Goal: Task Accomplishment & Management: Complete application form

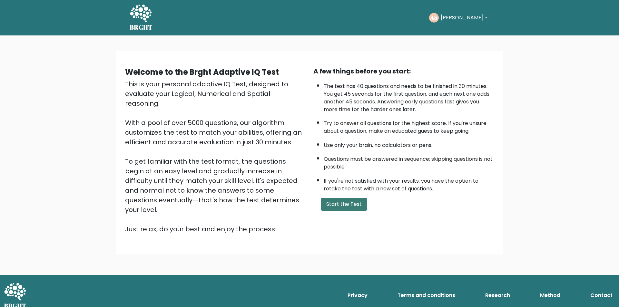
click at [345, 204] on button "Start the Test" at bounding box center [344, 204] width 46 height 13
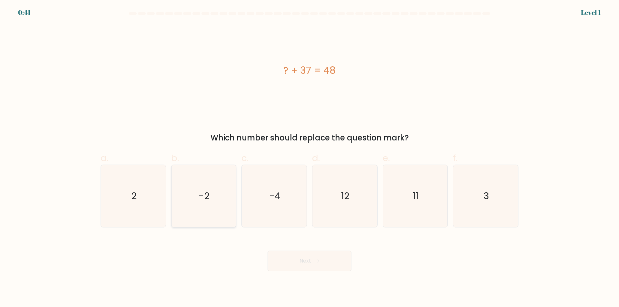
click at [196, 200] on icon "-2" at bounding box center [204, 196] width 62 height 62
click at [310, 158] on input "b. -2" at bounding box center [310, 156] width 0 height 4
radio input "true"
click at [314, 271] on button "Next" at bounding box center [310, 261] width 84 height 21
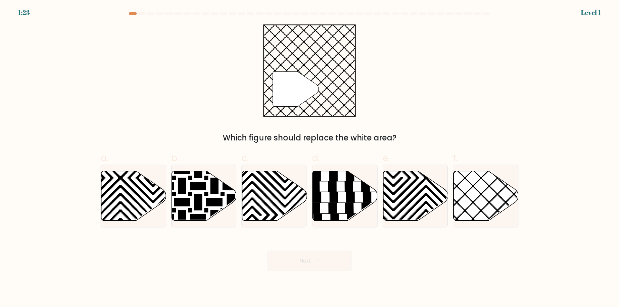
drag, startPoint x: 267, startPoint y: 202, endPoint x: 315, endPoint y: 260, distance: 75.0
click at [293, 233] on form "a." at bounding box center [309, 142] width 619 height 260
click at [315, 266] on button "Next" at bounding box center [310, 261] width 84 height 21
drag, startPoint x: 282, startPoint y: 209, endPoint x: 297, endPoint y: 239, distance: 34.0
click at [282, 210] on icon at bounding box center [274, 196] width 65 height 50
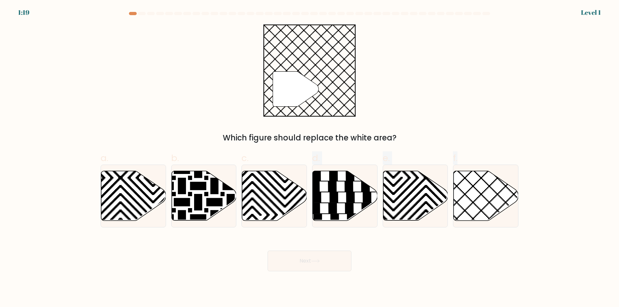
click at [310, 158] on input "c." at bounding box center [310, 156] width 0 height 4
radio input "true"
click at [305, 262] on button "Next" at bounding box center [310, 261] width 84 height 21
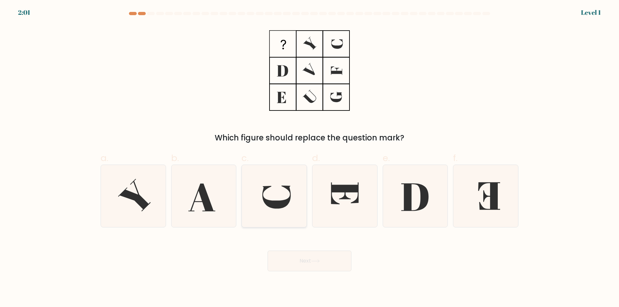
drag, startPoint x: 278, startPoint y: 193, endPoint x: 289, endPoint y: 226, distance: 35.3
click at [278, 194] on icon at bounding box center [274, 196] width 62 height 62
click at [310, 158] on input "c." at bounding box center [310, 156] width 0 height 4
radio input "true"
click at [295, 264] on button "Next" at bounding box center [310, 261] width 84 height 21
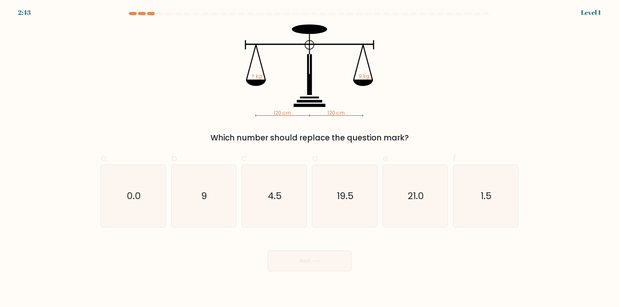
drag, startPoint x: 270, startPoint y: 198, endPoint x: 296, endPoint y: 239, distance: 49.1
click at [272, 198] on text "4.5" at bounding box center [275, 196] width 14 height 13
click at [306, 262] on button "Next" at bounding box center [310, 261] width 84 height 21
click at [302, 204] on icon "4.5" at bounding box center [274, 196] width 62 height 62
click at [310, 158] on input "c. 4.5" at bounding box center [310, 156] width 0 height 4
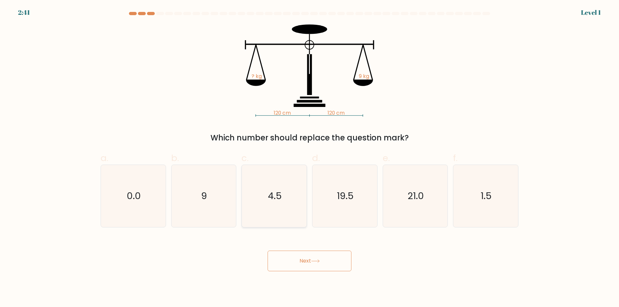
radio input "true"
click at [288, 204] on icon "4.5" at bounding box center [274, 196] width 62 height 62
click at [310, 158] on input "c. 4.5" at bounding box center [310, 156] width 0 height 4
click at [334, 262] on button "Next" at bounding box center [310, 261] width 84 height 21
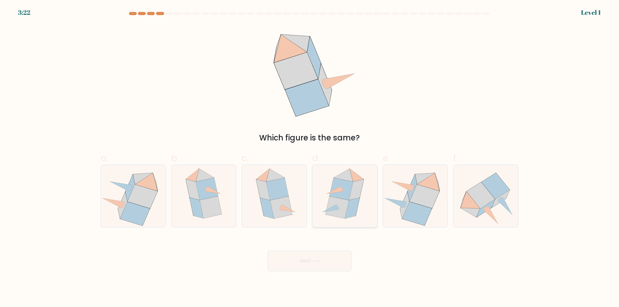
click at [354, 197] on icon at bounding box center [356, 190] width 15 height 21
click at [310, 158] on input "d." at bounding box center [310, 156] width 0 height 4
radio input "true"
click at [303, 267] on button "Next" at bounding box center [310, 261] width 84 height 21
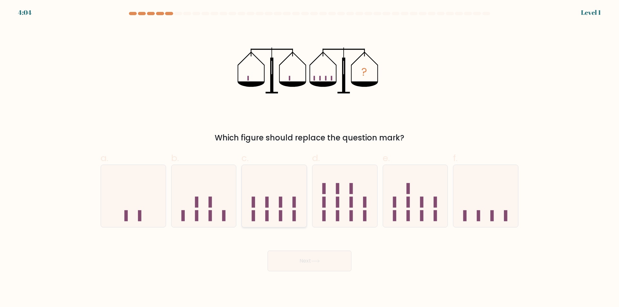
click at [286, 213] on icon at bounding box center [274, 197] width 65 height 54
click at [310, 158] on input "c." at bounding box center [310, 156] width 0 height 4
radio input "true"
click at [299, 265] on button "Next" at bounding box center [310, 261] width 84 height 21
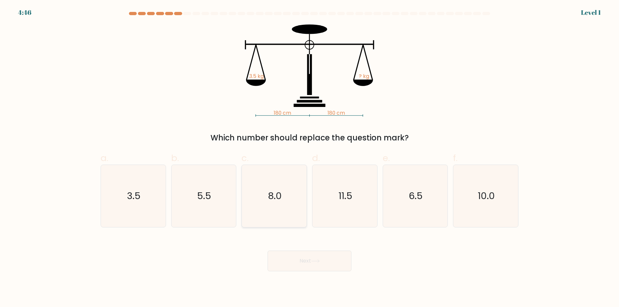
click at [293, 202] on icon "8.0" at bounding box center [274, 196] width 62 height 62
click at [310, 158] on input "c. 8.0" at bounding box center [310, 156] width 0 height 4
radio input "true"
click at [305, 263] on button "Next" at bounding box center [310, 261] width 84 height 21
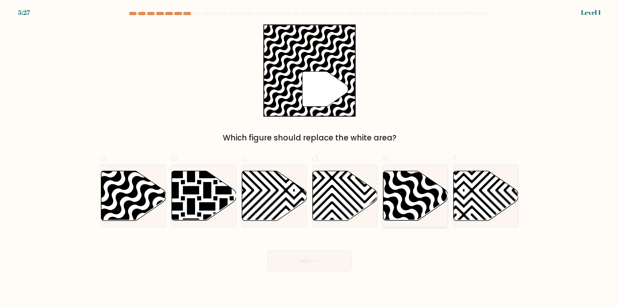
click at [416, 202] on icon at bounding box center [435, 223] width 131 height 131
click at [310, 158] on input "e." at bounding box center [310, 156] width 0 height 4
radio input "true"
click at [279, 261] on button "Next" at bounding box center [310, 261] width 84 height 21
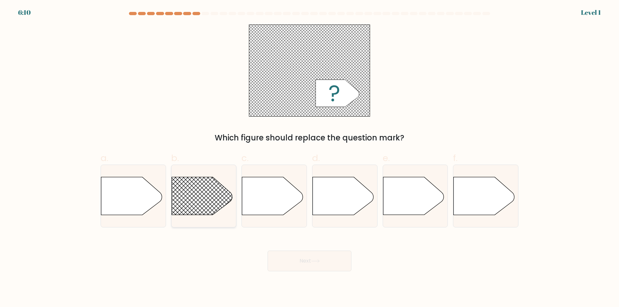
click at [195, 193] on rect at bounding box center [163, 165] width 168 height 128
click at [310, 158] on input "b." at bounding box center [310, 156] width 0 height 4
radio input "true"
click at [305, 265] on button "Next" at bounding box center [310, 261] width 84 height 21
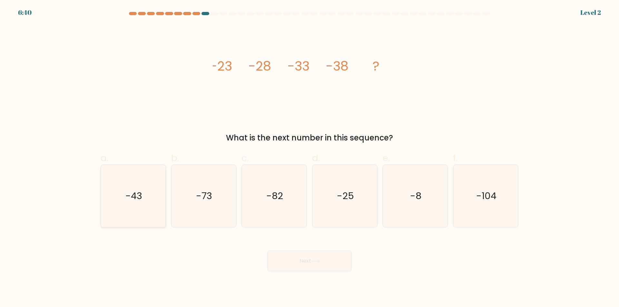
click at [143, 199] on icon "-43" at bounding box center [133, 196] width 62 height 62
click at [310, 158] on input "a. -43" at bounding box center [310, 156] width 0 height 4
radio input "true"
click at [304, 267] on button "Next" at bounding box center [310, 261] width 84 height 21
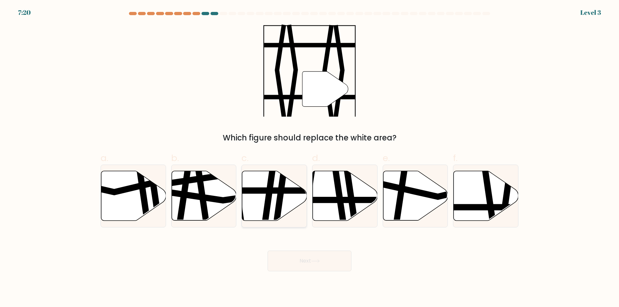
drag, startPoint x: 281, startPoint y: 195, endPoint x: 322, endPoint y: 279, distance: 92.9
click at [282, 196] on icon at bounding box center [279, 170] width 9 height 131
click at [310, 158] on input "c." at bounding box center [310, 156] width 0 height 4
radio input "true"
click at [315, 261] on icon at bounding box center [315, 262] width 9 height 4
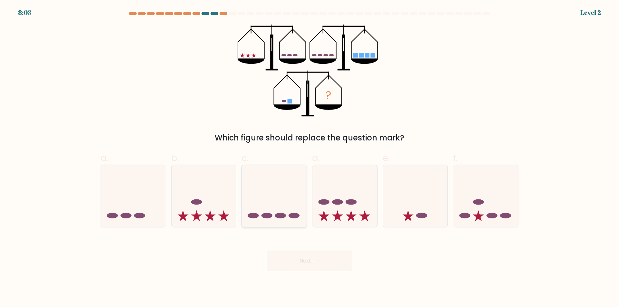
drag, startPoint x: 275, startPoint y: 206, endPoint x: 290, endPoint y: 223, distance: 21.7
click at [277, 207] on icon at bounding box center [274, 197] width 65 height 54
click at [310, 158] on input "c." at bounding box center [310, 156] width 0 height 4
radio input "true"
click at [317, 267] on button "Next" at bounding box center [310, 261] width 84 height 21
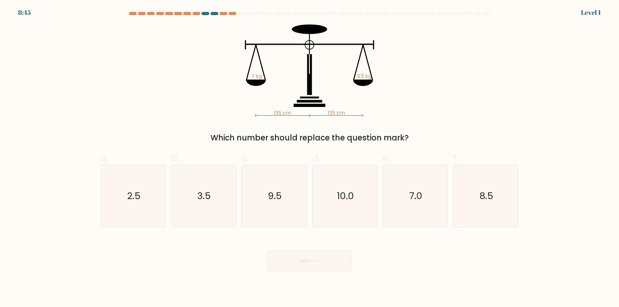
drag, startPoint x: 294, startPoint y: 194, endPoint x: 319, endPoint y: 260, distance: 70.9
click at [301, 206] on icon "9.5" at bounding box center [274, 196] width 62 height 62
click at [310, 158] on input "c. 9.5" at bounding box center [310, 156] width 0 height 4
radio input "true"
click at [312, 263] on button "Next" at bounding box center [310, 261] width 84 height 21
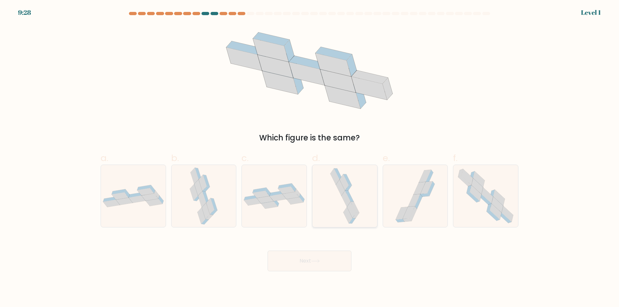
click at [344, 208] on icon at bounding box center [345, 196] width 33 height 62
click at [310, 158] on input "d." at bounding box center [310, 156] width 0 height 4
radio input "true"
click at [307, 264] on button "Next" at bounding box center [310, 261] width 84 height 21
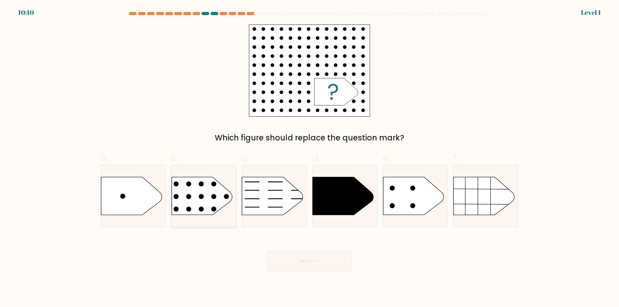
click at [194, 192] on rect at bounding box center [165, 167] width 168 height 128
click at [310, 158] on input "b." at bounding box center [310, 156] width 0 height 4
radio input "true"
click at [403, 211] on icon at bounding box center [413, 196] width 61 height 38
click at [310, 158] on input "e." at bounding box center [310, 156] width 0 height 4
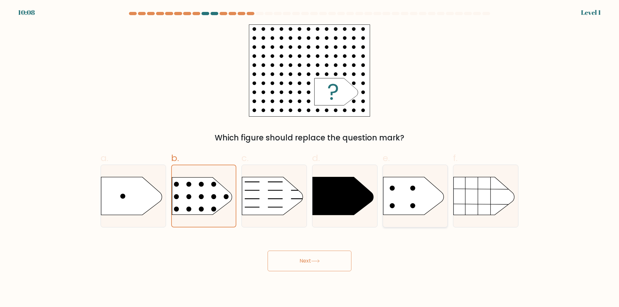
radio input "true"
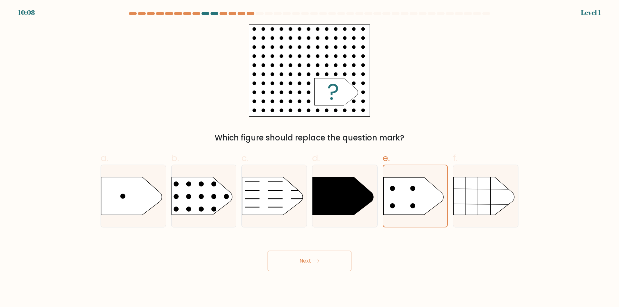
click at [322, 263] on button "Next" at bounding box center [310, 261] width 84 height 21
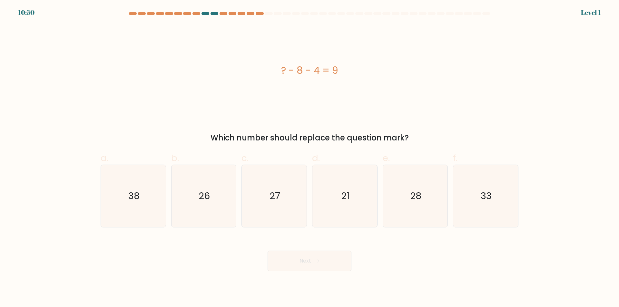
drag, startPoint x: 290, startPoint y: 204, endPoint x: 302, endPoint y: 236, distance: 34.9
click at [297, 224] on icon "27" at bounding box center [274, 196] width 62 height 62
click at [310, 158] on input "c. 27" at bounding box center [310, 156] width 0 height 4
radio input "true"
drag, startPoint x: 313, startPoint y: 262, endPoint x: 321, endPoint y: 262, distance: 8.7
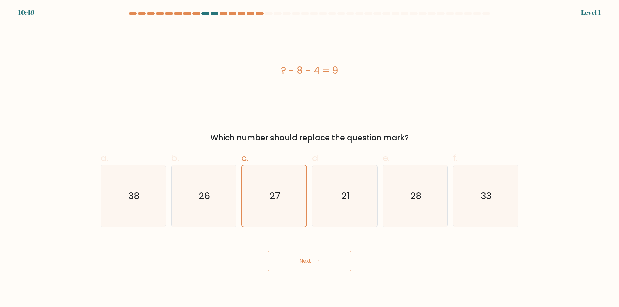
click at [314, 262] on button "Next" at bounding box center [310, 261] width 84 height 21
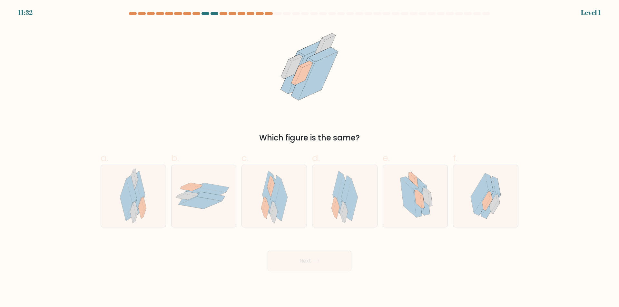
drag, startPoint x: 141, startPoint y: 193, endPoint x: 234, endPoint y: 234, distance: 101.6
click at [148, 196] on div at bounding box center [133, 196] width 65 height 63
click at [310, 158] on input "a." at bounding box center [310, 156] width 0 height 4
radio input "true"
click at [325, 261] on button "Next" at bounding box center [310, 261] width 84 height 21
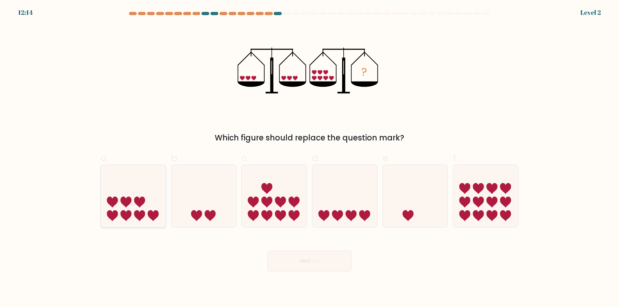
drag, startPoint x: 151, startPoint y: 213, endPoint x: 156, endPoint y: 216, distance: 6.1
click at [156, 216] on icon at bounding box center [153, 215] width 11 height 11
click at [310, 158] on input "a." at bounding box center [310, 156] width 0 height 4
radio input "true"
click at [293, 258] on button "Next" at bounding box center [310, 261] width 84 height 21
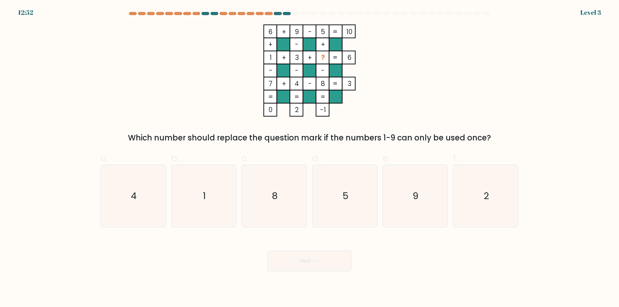
click at [288, 224] on icon "8" at bounding box center [274, 196] width 62 height 62
click at [310, 158] on input "c. 8" at bounding box center [310, 156] width 0 height 4
radio input "true"
click at [311, 266] on button "Next" at bounding box center [310, 261] width 84 height 21
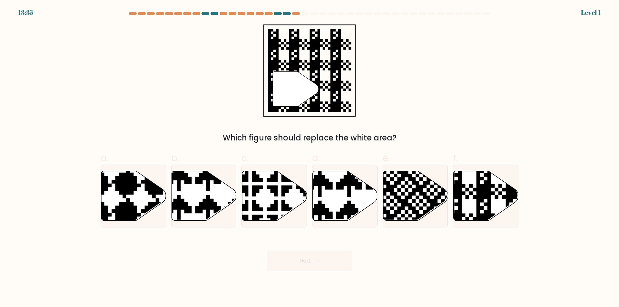
drag, startPoint x: 277, startPoint y: 200, endPoint x: 323, endPoint y: 261, distance: 75.6
click at [286, 212] on icon at bounding box center [274, 196] width 65 height 50
click at [310, 158] on input "c." at bounding box center [310, 156] width 0 height 4
radio input "true"
click at [323, 262] on button "Next" at bounding box center [310, 261] width 84 height 21
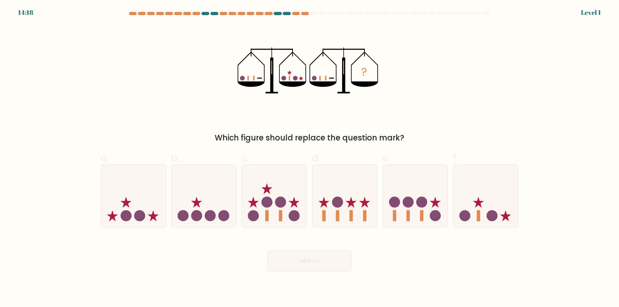
drag, startPoint x: 258, startPoint y: 74, endPoint x: 268, endPoint y: 124, distance: 51.4
click at [257, 82] on icon "?" at bounding box center [310, 71] width 144 height 92
click at [314, 261] on button "Next" at bounding box center [310, 261] width 84 height 21
drag, startPoint x: 275, startPoint y: 220, endPoint x: 309, endPoint y: 248, distance: 43.6
click at [275, 221] on icon at bounding box center [274, 197] width 65 height 54
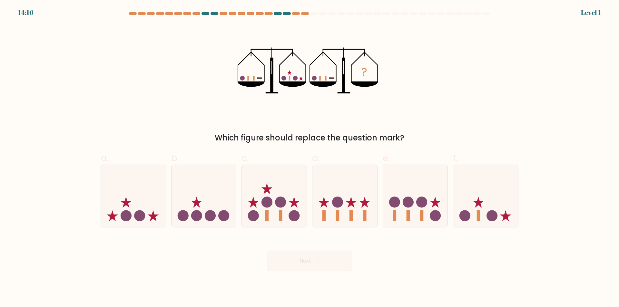
click at [310, 158] on input "c." at bounding box center [310, 156] width 0 height 4
radio input "true"
drag, startPoint x: 312, startPoint y: 265, endPoint x: 318, endPoint y: 260, distance: 7.4
click at [312, 265] on button "Next" at bounding box center [310, 261] width 84 height 21
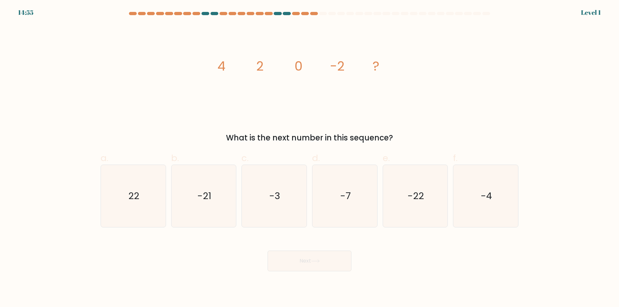
drag, startPoint x: 487, startPoint y: 214, endPoint x: 475, endPoint y: 228, distance: 19.0
click at [484, 219] on icon "-4" at bounding box center [486, 196] width 62 height 62
click at [310, 158] on input "f. -4" at bounding box center [310, 156] width 0 height 4
radio input "true"
drag, startPoint x: 340, startPoint y: 265, endPoint x: 352, endPoint y: 265, distance: 11.9
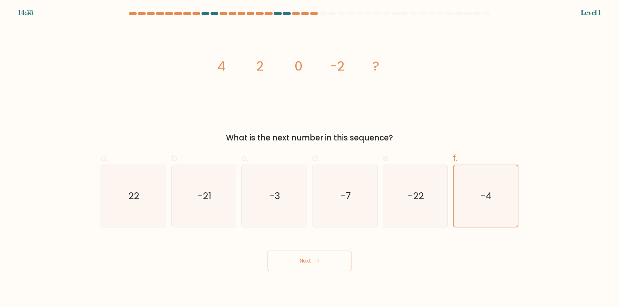
click at [343, 266] on button "Next" at bounding box center [310, 261] width 84 height 21
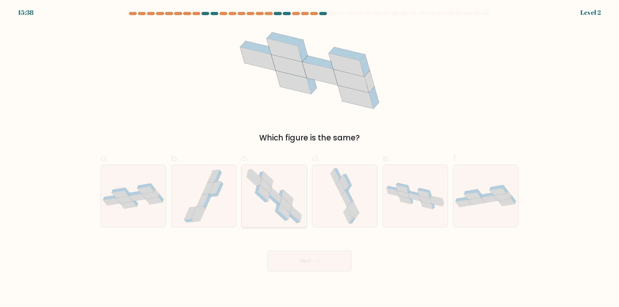
drag, startPoint x: 284, startPoint y: 212, endPoint x: 302, endPoint y: 258, distance: 49.8
click at [284, 213] on icon at bounding box center [285, 212] width 12 height 16
click at [310, 158] on input "c." at bounding box center [310, 156] width 0 height 4
radio input "true"
click at [306, 264] on button "Next" at bounding box center [310, 261] width 84 height 21
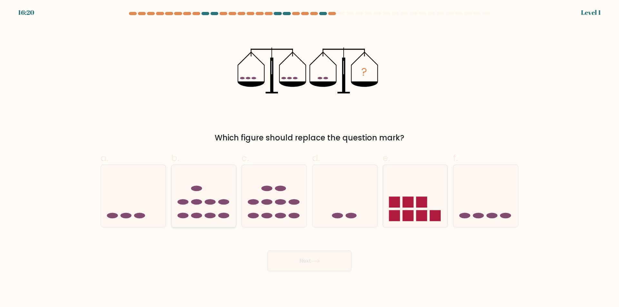
click at [213, 220] on icon at bounding box center [204, 197] width 65 height 54
click at [310, 158] on input "b." at bounding box center [310, 156] width 0 height 4
radio input "true"
click at [298, 262] on button "Next" at bounding box center [310, 261] width 84 height 21
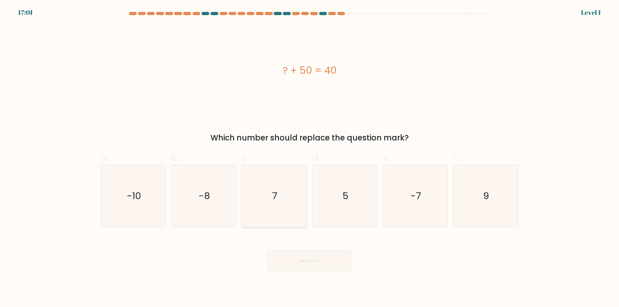
drag, startPoint x: 284, startPoint y: 174, endPoint x: 289, endPoint y: 195, distance: 21.5
click at [284, 180] on icon "7" at bounding box center [274, 196] width 62 height 62
click at [310, 158] on input "c. 7" at bounding box center [310, 156] width 0 height 4
radio input "true"
drag, startPoint x: 310, startPoint y: 255, endPoint x: 312, endPoint y: 260, distance: 5.2
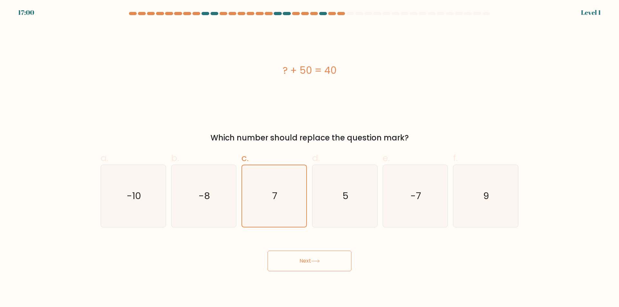
click at [312, 260] on button "Next" at bounding box center [310, 261] width 84 height 21
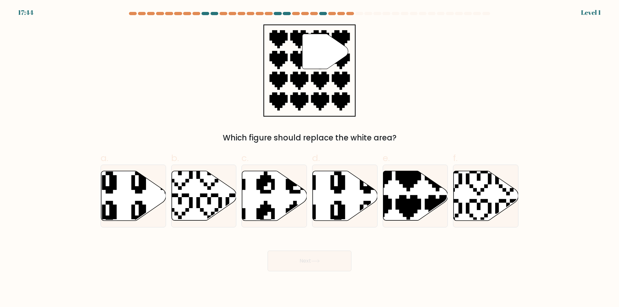
drag, startPoint x: 440, startPoint y: 203, endPoint x: 398, endPoint y: 240, distance: 56.0
click at [428, 210] on icon at bounding box center [415, 196] width 65 height 51
click at [310, 158] on input "e." at bounding box center [310, 156] width 0 height 4
radio input "true"
click at [334, 263] on button "Next" at bounding box center [310, 261] width 84 height 21
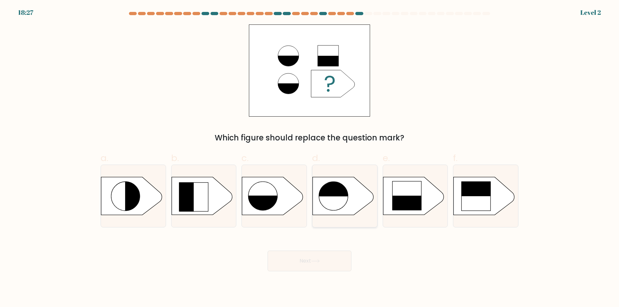
drag, startPoint x: 324, startPoint y: 204, endPoint x: 325, endPoint y: 226, distance: 22.6
click at [324, 205] on ellipse at bounding box center [333, 196] width 29 height 29
click at [310, 158] on input "d." at bounding box center [310, 156] width 0 height 4
radio input "true"
drag, startPoint x: 320, startPoint y: 266, endPoint x: 332, endPoint y: 263, distance: 11.8
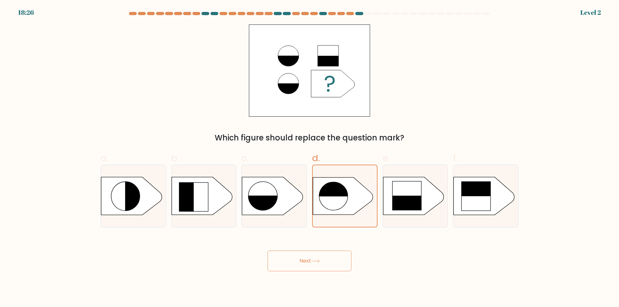
click at [322, 266] on button "Next" at bounding box center [310, 261] width 84 height 21
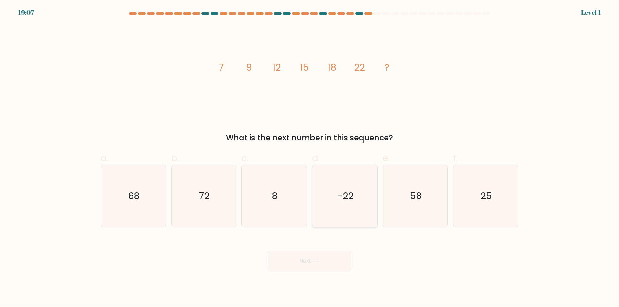
click at [349, 204] on icon "-22" at bounding box center [345, 196] width 62 height 62
click at [310, 158] on input "d. -22" at bounding box center [310, 156] width 0 height 4
radio input "true"
click at [307, 267] on button "Next" at bounding box center [310, 261] width 84 height 21
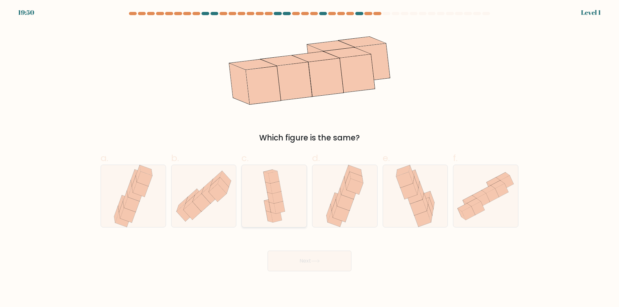
click at [285, 223] on icon at bounding box center [274, 196] width 29 height 62
click at [310, 158] on input "c." at bounding box center [310, 156] width 0 height 4
radio input "true"
click at [311, 261] on button "Next" at bounding box center [310, 261] width 84 height 21
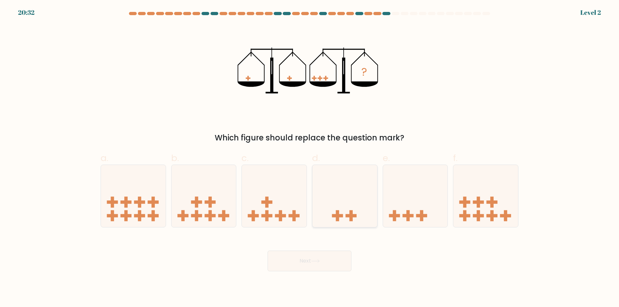
click at [337, 214] on rect at bounding box center [337, 215] width 3 height 11
click at [310, 158] on input "d." at bounding box center [310, 156] width 0 height 4
radio input "true"
click at [308, 264] on button "Next" at bounding box center [310, 261] width 84 height 21
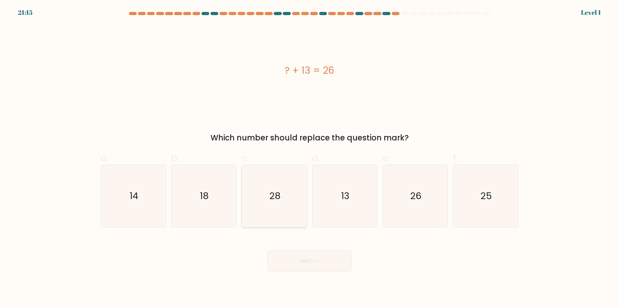
click at [290, 199] on icon "28" at bounding box center [274, 196] width 62 height 62
click at [310, 158] on input "c. 28" at bounding box center [310, 156] width 0 height 4
radio input "true"
click at [309, 260] on button "Next" at bounding box center [310, 261] width 84 height 21
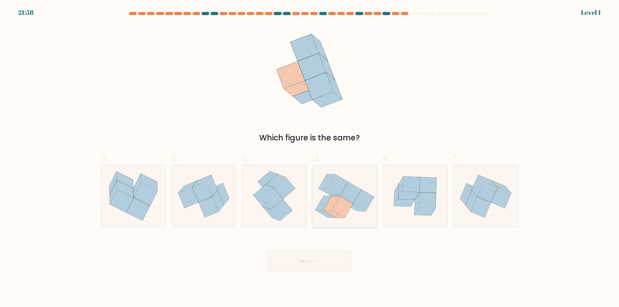
click at [338, 201] on icon at bounding box center [342, 207] width 21 height 22
click at [310, 158] on input "d." at bounding box center [310, 156] width 0 height 4
radio input "true"
click at [319, 257] on button "Next" at bounding box center [310, 261] width 84 height 21
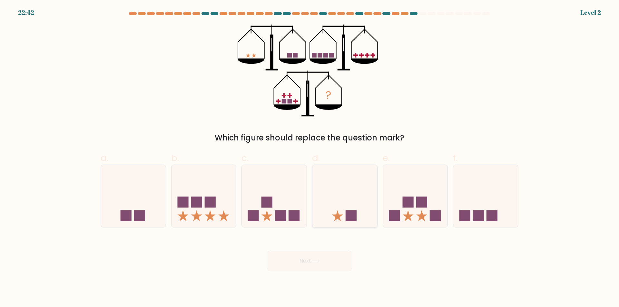
click at [339, 217] on icon at bounding box center [337, 216] width 11 height 11
click at [310, 158] on input "d." at bounding box center [310, 156] width 0 height 4
radio input "true"
click at [319, 264] on button "Next" at bounding box center [310, 261] width 84 height 21
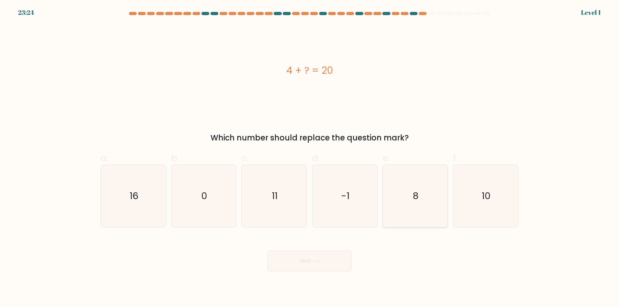
click at [416, 213] on icon "8" at bounding box center [415, 196] width 62 height 62
click at [310, 158] on input "e. 8" at bounding box center [310, 156] width 0 height 4
radio input "true"
click at [152, 214] on icon "16" at bounding box center [133, 196] width 62 height 62
click at [310, 158] on input "a. 16" at bounding box center [310, 156] width 0 height 4
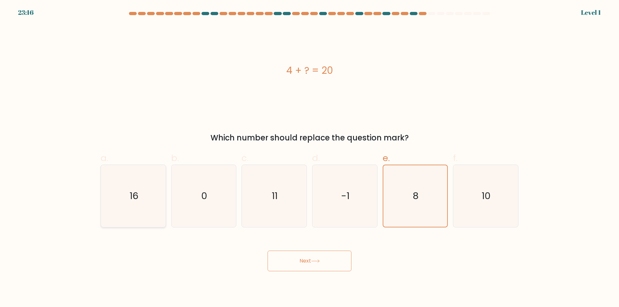
radio input "true"
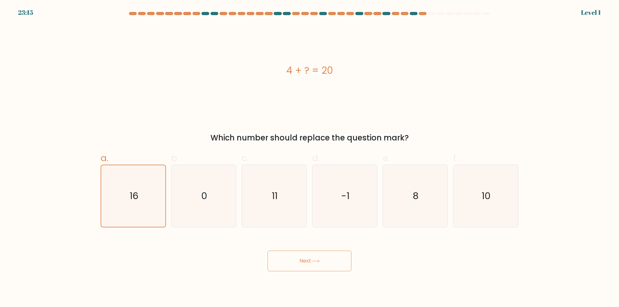
click at [299, 258] on button "Next" at bounding box center [310, 261] width 84 height 21
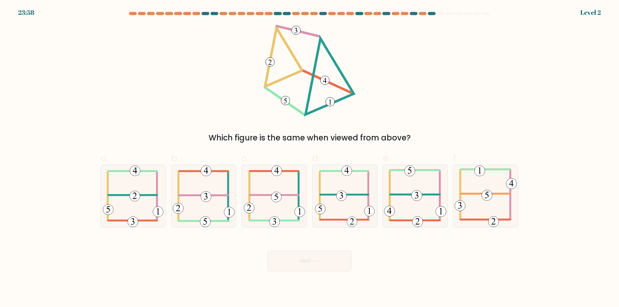
drag, startPoint x: 275, startPoint y: 189, endPoint x: 287, endPoint y: 245, distance: 56.7
click at [275, 191] on icon at bounding box center [274, 196] width 61 height 62
click at [310, 158] on input "c." at bounding box center [310, 156] width 0 height 4
radio input "true"
click at [292, 263] on button "Next" at bounding box center [310, 261] width 84 height 21
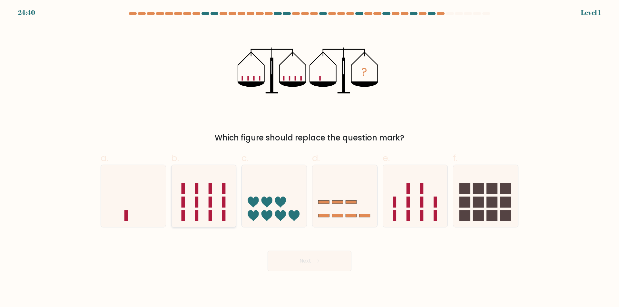
click at [207, 202] on icon at bounding box center [204, 197] width 65 height 54
click at [310, 158] on input "b." at bounding box center [310, 156] width 0 height 4
radio input "true"
click at [318, 266] on button "Next" at bounding box center [310, 261] width 84 height 21
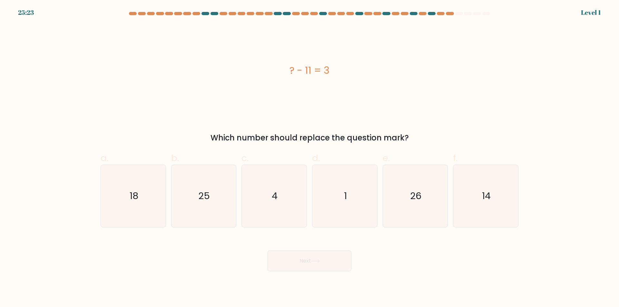
drag, startPoint x: 279, startPoint y: 200, endPoint x: 299, endPoint y: 236, distance: 41.1
click at [279, 202] on icon "4" at bounding box center [274, 196] width 62 height 62
click at [310, 158] on input "c. 4" at bounding box center [310, 156] width 0 height 4
radio input "true"
click at [317, 264] on button "Next" at bounding box center [310, 261] width 84 height 21
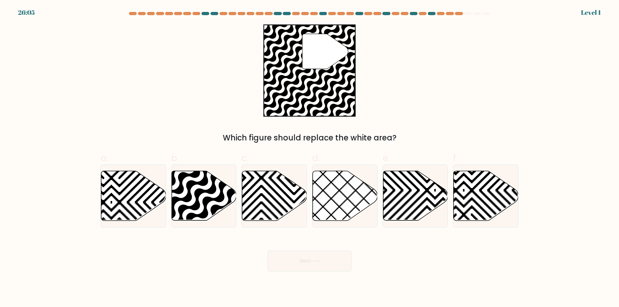
drag, startPoint x: 245, startPoint y: 203, endPoint x: 285, endPoint y: 261, distance: 70.4
click at [247, 206] on icon at bounding box center [274, 196] width 65 height 51
click at [310, 158] on input "c." at bounding box center [310, 156] width 0 height 4
radio input "true"
click at [293, 262] on button "Next" at bounding box center [310, 261] width 84 height 21
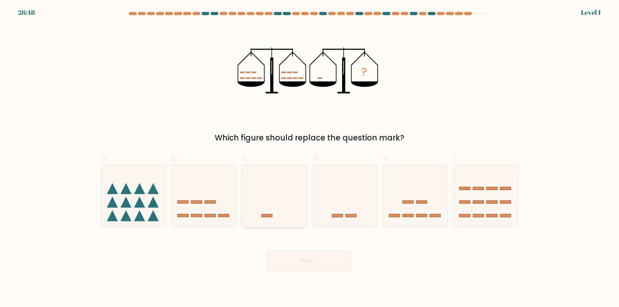
drag, startPoint x: 287, startPoint y: 215, endPoint x: 290, endPoint y: 225, distance: 9.9
click at [288, 220] on icon at bounding box center [274, 197] width 65 height 54
click at [310, 158] on input "c." at bounding box center [310, 156] width 0 height 4
radio input "true"
click at [305, 261] on button "Next" at bounding box center [310, 261] width 84 height 21
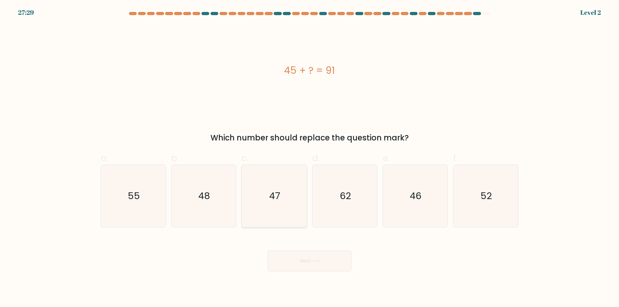
drag, startPoint x: 282, startPoint y: 182, endPoint x: 306, endPoint y: 270, distance: 90.9
click at [283, 185] on icon "47" at bounding box center [274, 196] width 62 height 62
click at [310, 158] on input "c. 47" at bounding box center [310, 156] width 0 height 4
radio input "true"
click at [311, 260] on button "Next" at bounding box center [310, 261] width 84 height 21
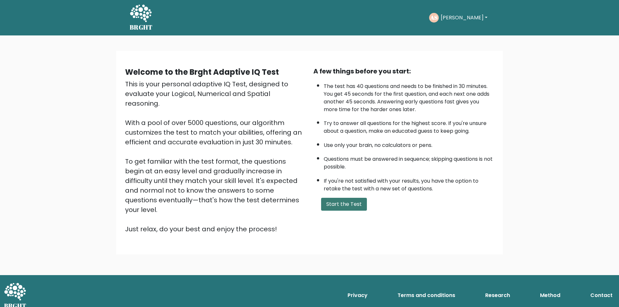
click at [340, 205] on button "Start the Test" at bounding box center [344, 204] width 46 height 13
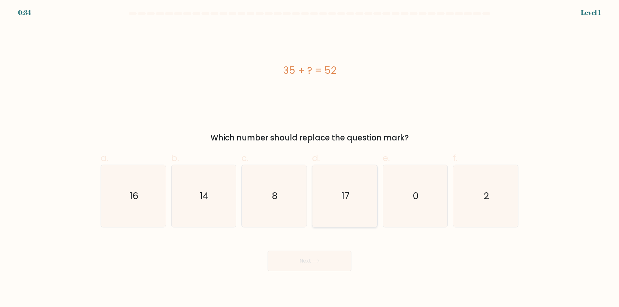
click at [346, 221] on icon "17" at bounding box center [345, 196] width 62 height 62
click at [310, 158] on input "d. 17" at bounding box center [310, 156] width 0 height 4
radio input "true"
click at [310, 267] on button "Next" at bounding box center [310, 261] width 84 height 21
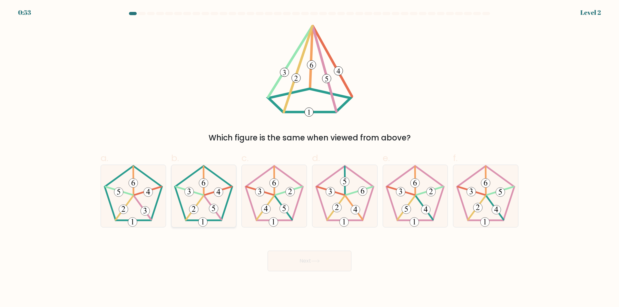
click at [207, 211] on icon at bounding box center [204, 196] width 62 height 62
click at [310, 158] on input "b." at bounding box center [310, 156] width 0 height 4
radio input "true"
click at [309, 264] on button "Next" at bounding box center [310, 261] width 84 height 21
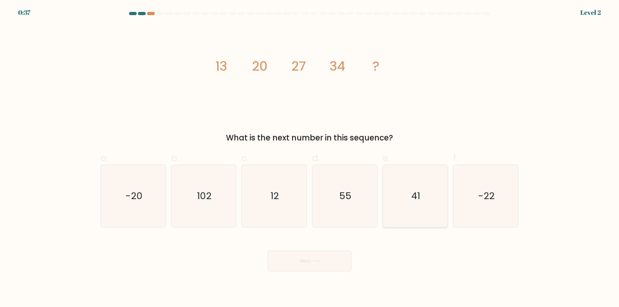
click at [413, 215] on icon "41" at bounding box center [415, 196] width 62 height 62
click at [310, 158] on input "e. 41" at bounding box center [310, 156] width 0 height 4
radio input "true"
click at [318, 267] on button "Next" at bounding box center [310, 261] width 84 height 21
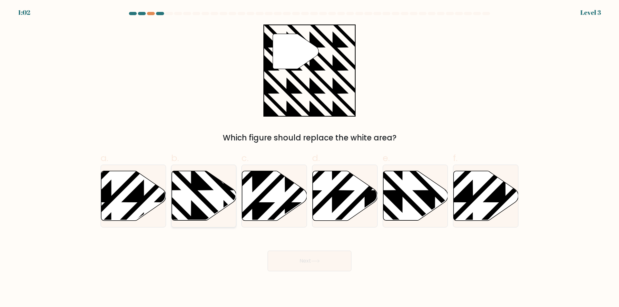
click at [212, 198] on icon at bounding box center [204, 196] width 65 height 50
click at [310, 158] on input "b." at bounding box center [310, 156] width 0 height 4
radio input "true"
click at [323, 261] on button "Next" at bounding box center [310, 261] width 84 height 21
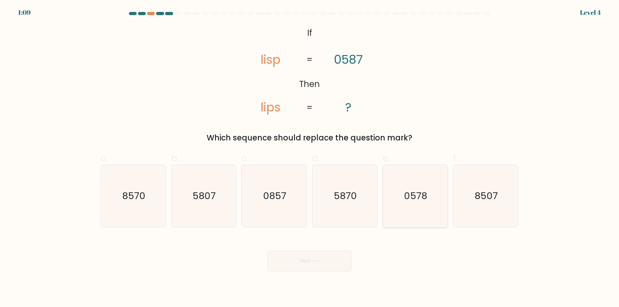
click at [420, 215] on icon "0578" at bounding box center [415, 196] width 62 height 62
click at [310, 158] on input "e. 0578" at bounding box center [310, 156] width 0 height 4
radio input "true"
click at [313, 266] on button "Next" at bounding box center [310, 261] width 84 height 21
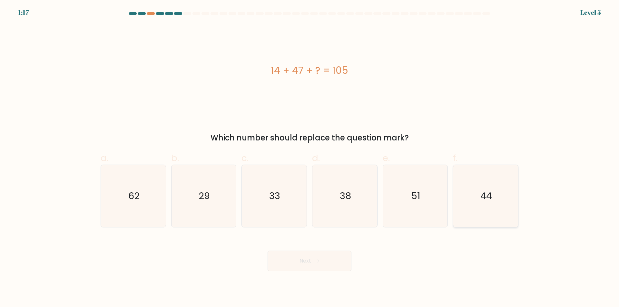
click at [504, 204] on icon "44" at bounding box center [486, 196] width 62 height 62
click at [310, 158] on input "f. 44" at bounding box center [310, 156] width 0 height 4
radio input "true"
click at [301, 266] on button "Next" at bounding box center [310, 261] width 84 height 21
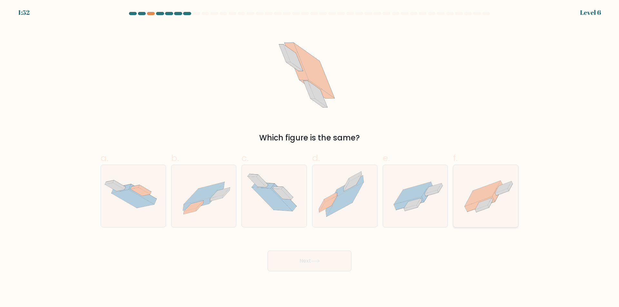
click at [489, 205] on icon at bounding box center [490, 202] width 5 height 9
click at [310, 158] on input "f." at bounding box center [310, 156] width 0 height 4
radio input "true"
click at [313, 263] on button "Next" at bounding box center [310, 261] width 84 height 21
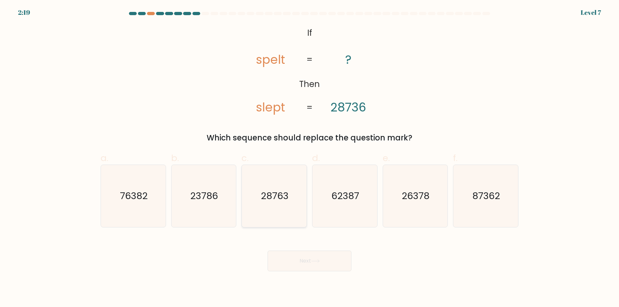
click at [264, 223] on icon "28763" at bounding box center [274, 196] width 62 height 62
click at [310, 158] on input "c. 28763" at bounding box center [310, 156] width 0 height 4
radio input "true"
click at [301, 264] on button "Next" at bounding box center [310, 261] width 84 height 21
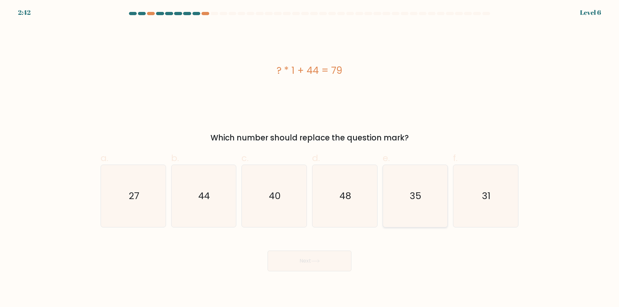
click at [419, 214] on icon "35" at bounding box center [415, 196] width 62 height 62
click at [310, 158] on input "e. 35" at bounding box center [310, 156] width 0 height 4
radio input "true"
click at [330, 265] on button "Next" at bounding box center [310, 261] width 84 height 21
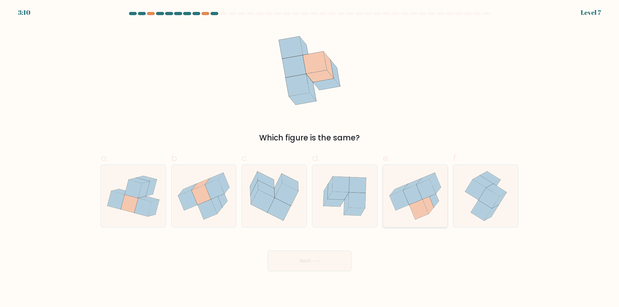
click at [422, 215] on icon at bounding box center [418, 210] width 19 height 20
click at [310, 158] on input "e." at bounding box center [310, 156] width 0 height 4
radio input "true"
click at [323, 264] on button "Next" at bounding box center [310, 261] width 84 height 21
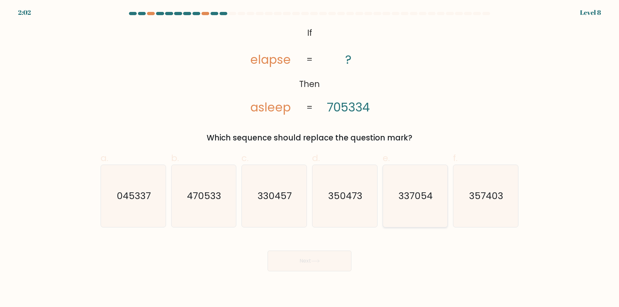
click at [421, 213] on icon "337054" at bounding box center [415, 196] width 62 height 62
click at [310, 158] on input "e. 337054" at bounding box center [310, 156] width 0 height 4
radio input "true"
click at [299, 264] on button "Next" at bounding box center [310, 261] width 84 height 21
click at [314, 263] on icon at bounding box center [315, 262] width 9 height 4
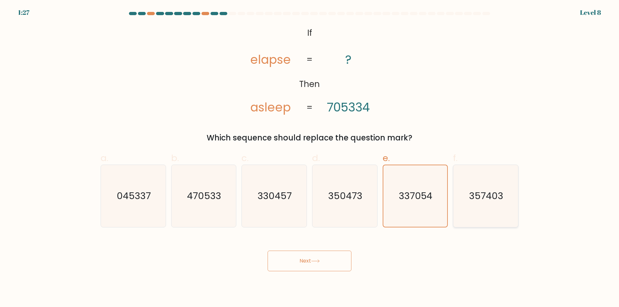
click at [482, 220] on icon "357403" at bounding box center [486, 196] width 62 height 62
click at [310, 158] on input "f. 357403" at bounding box center [310, 156] width 0 height 4
radio input "true"
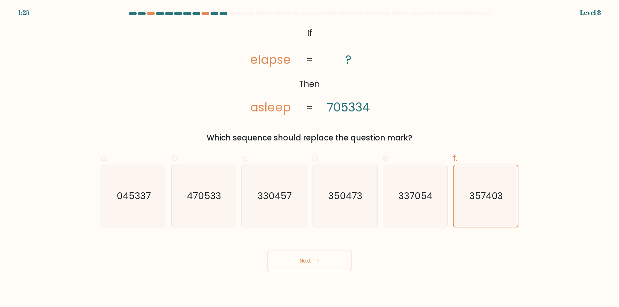
click at [315, 270] on button "Next" at bounding box center [310, 261] width 84 height 21
click at [301, 263] on button "Next" at bounding box center [310, 261] width 84 height 21
click at [306, 261] on button "Next" at bounding box center [310, 261] width 84 height 21
click at [155, 58] on div "@import url('https://fonts.googleapis.com/css?family=Abril+Fatface:400,100,100i…" at bounding box center [310, 84] width 426 height 119
click at [299, 262] on button "Next" at bounding box center [310, 261] width 84 height 21
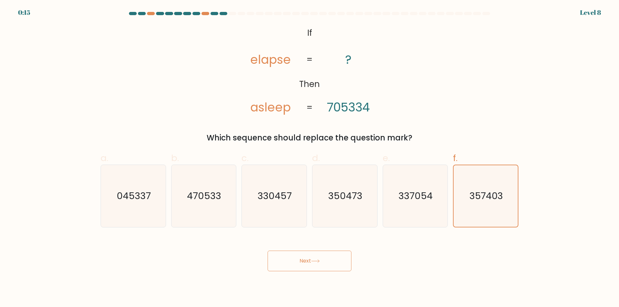
click at [299, 262] on button "Next" at bounding box center [310, 261] width 84 height 21
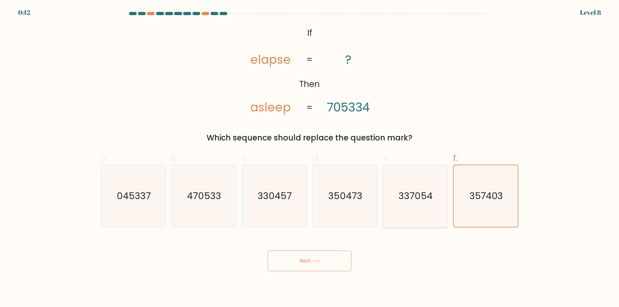
click at [419, 213] on icon "337054" at bounding box center [415, 196] width 62 height 62
click at [310, 158] on input "e. 337054" at bounding box center [310, 156] width 0 height 4
radio input "true"
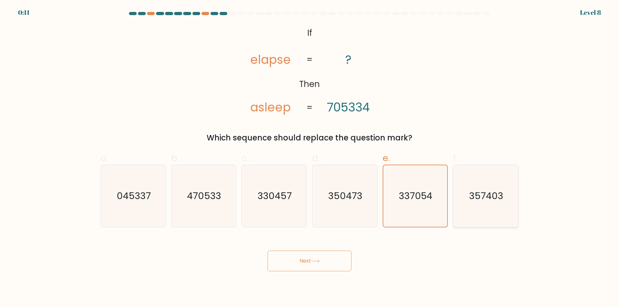
click at [489, 209] on icon "357403" at bounding box center [486, 196] width 62 height 62
click at [310, 158] on input "f. 357403" at bounding box center [310, 156] width 0 height 4
radio input "true"
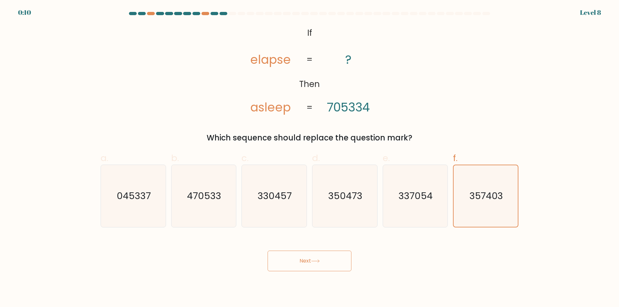
click at [310, 266] on button "Next" at bounding box center [310, 261] width 84 height 21
click at [315, 261] on icon at bounding box center [315, 262] width 9 height 4
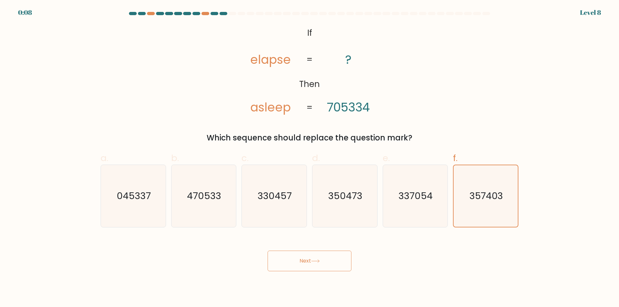
click at [315, 261] on icon at bounding box center [315, 262] width 9 height 4
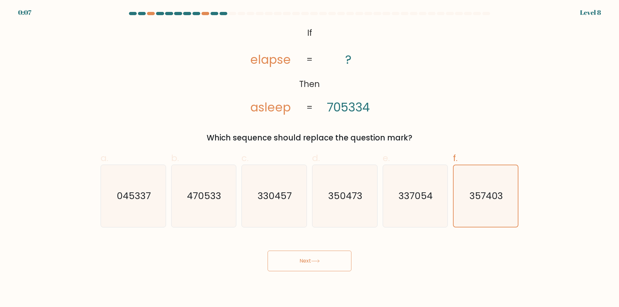
click at [315, 261] on icon at bounding box center [315, 262] width 9 height 4
click at [304, 263] on button "Next" at bounding box center [310, 261] width 84 height 21
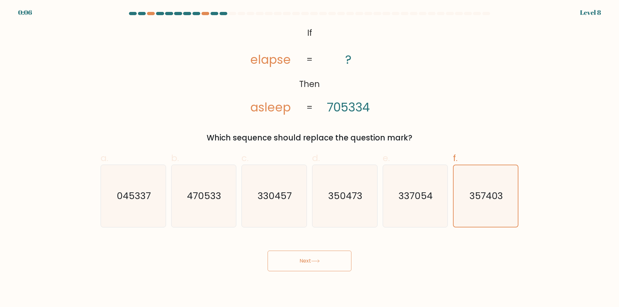
click at [304, 263] on button "Next" at bounding box center [310, 261] width 84 height 21
click at [315, 266] on button "Next" at bounding box center [310, 261] width 84 height 21
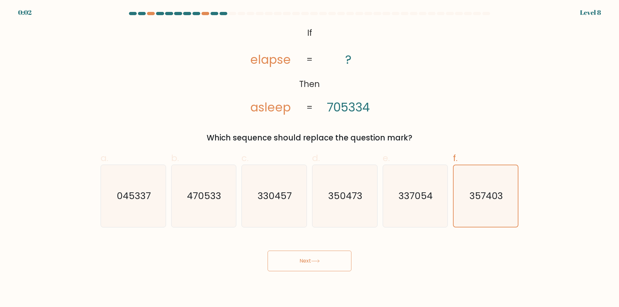
click at [315, 266] on button "Next" at bounding box center [310, 261] width 84 height 21
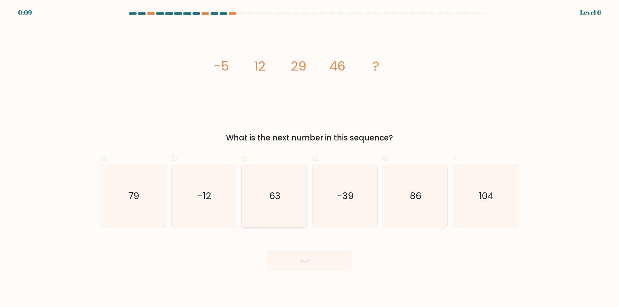
click at [282, 219] on icon "63" at bounding box center [274, 196] width 62 height 62
click at [310, 158] on input "c. 63" at bounding box center [310, 156] width 0 height 4
radio input "true"
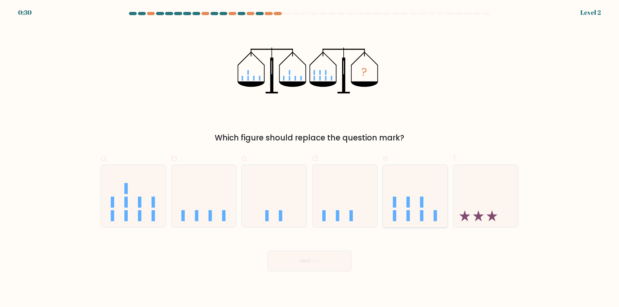
click at [410, 214] on rect at bounding box center [408, 215] width 4 height 11
click at [310, 158] on input "e." at bounding box center [310, 156] width 0 height 4
radio input "true"
click at [313, 263] on button "Next" at bounding box center [310, 261] width 84 height 21
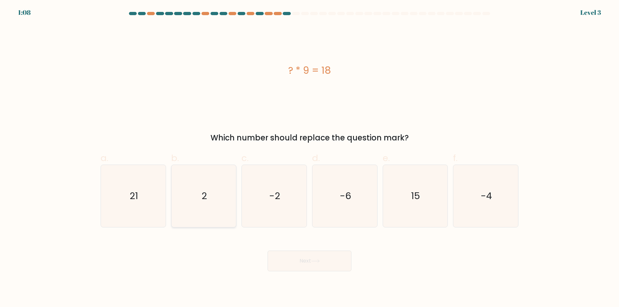
click at [230, 204] on icon "2" at bounding box center [204, 196] width 62 height 62
click at [310, 158] on input "b. 2" at bounding box center [310, 156] width 0 height 4
radio input "true"
click at [306, 261] on button "Next" at bounding box center [310, 261] width 84 height 21
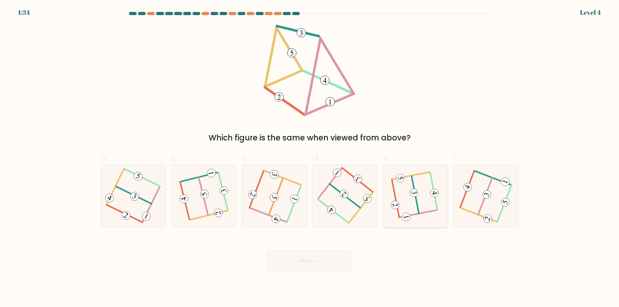
click at [418, 205] on 505 at bounding box center [415, 195] width 7 height 38
click at [310, 158] on input "e." at bounding box center [310, 156] width 0 height 4
radio input "true"
click at [315, 262] on icon at bounding box center [316, 261] width 8 height 3
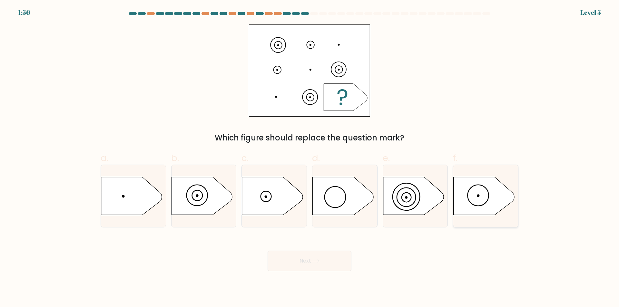
click at [491, 216] on div at bounding box center [485, 196] width 65 height 63
click at [310, 158] on input "f." at bounding box center [310, 156] width 0 height 4
radio input "true"
click at [329, 270] on button "Next" at bounding box center [310, 261] width 84 height 21
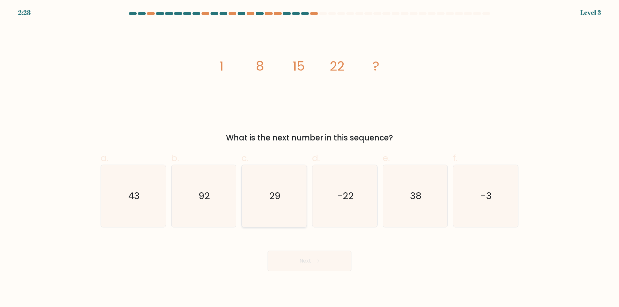
click at [276, 215] on icon "29" at bounding box center [274, 196] width 62 height 62
click at [310, 158] on input "c. 29" at bounding box center [310, 156] width 0 height 4
radio input "true"
click at [313, 261] on button "Next" at bounding box center [310, 261] width 84 height 21
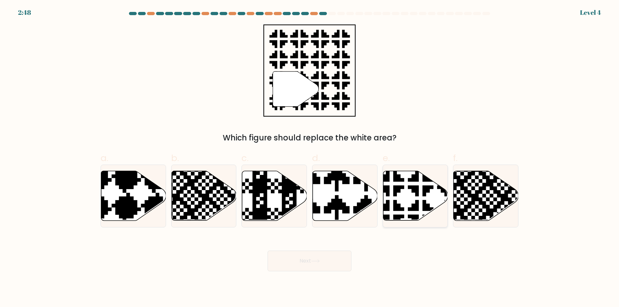
click at [407, 209] on icon at bounding box center [415, 196] width 65 height 50
click at [310, 158] on input "e." at bounding box center [310, 156] width 0 height 4
radio input "true"
click at [304, 259] on button "Next" at bounding box center [310, 261] width 84 height 21
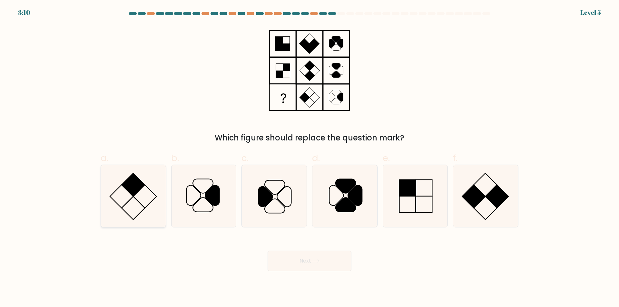
click at [128, 204] on icon at bounding box center [133, 196] width 62 height 62
click at [310, 158] on input "a." at bounding box center [310, 156] width 0 height 4
radio input "true"
click at [315, 267] on button "Next" at bounding box center [310, 261] width 84 height 21
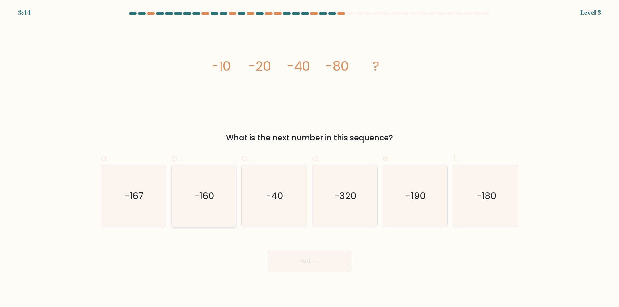
click at [212, 197] on text "-160" at bounding box center [204, 196] width 20 height 13
click at [310, 158] on input "b. -160" at bounding box center [310, 156] width 0 height 4
radio input "true"
click at [303, 261] on button "Next" at bounding box center [310, 261] width 84 height 21
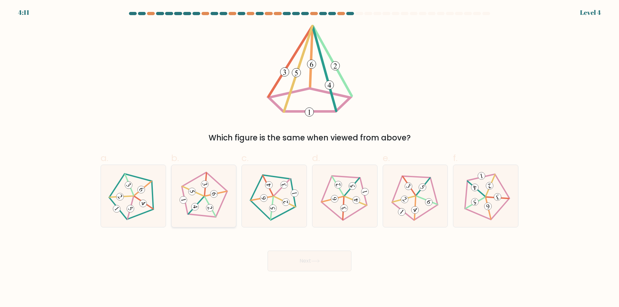
click at [184, 200] on icon at bounding box center [183, 200] width 5 height 3
click at [310, 158] on input "b." at bounding box center [310, 156] width 0 height 4
radio input "true"
click at [312, 263] on button "Next" at bounding box center [310, 261] width 84 height 21
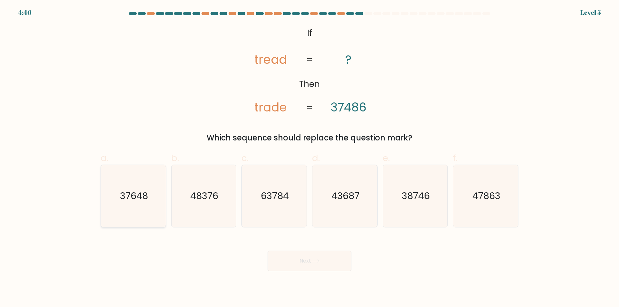
click at [138, 216] on icon "37648" at bounding box center [133, 196] width 62 height 62
click at [310, 158] on input "a. 37648" at bounding box center [310, 156] width 0 height 4
radio input "true"
click at [305, 260] on button "Next" at bounding box center [310, 261] width 84 height 21
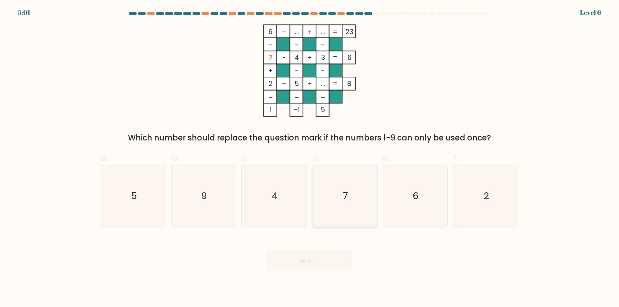
click at [355, 220] on icon "7" at bounding box center [345, 196] width 62 height 62
click at [310, 158] on input "d. 7" at bounding box center [310, 156] width 0 height 4
radio input "true"
click at [329, 262] on button "Next" at bounding box center [310, 261] width 84 height 21
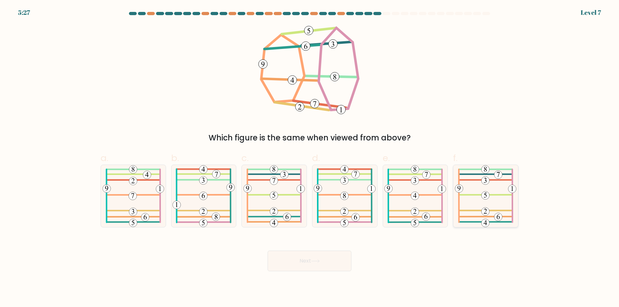
click at [516, 195] on icon at bounding box center [486, 196] width 62 height 62
click at [310, 158] on input "f." at bounding box center [310, 156] width 0 height 4
radio input "true"
click at [328, 266] on button "Next" at bounding box center [310, 261] width 84 height 21
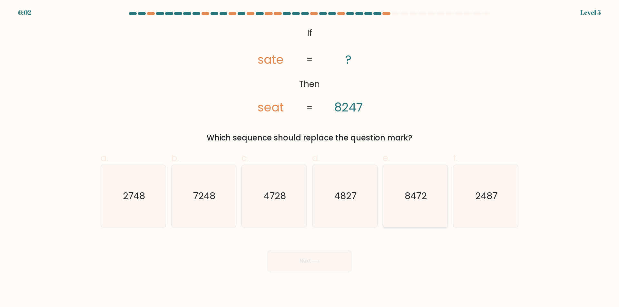
click at [407, 223] on icon "8472" at bounding box center [415, 196] width 62 height 62
click at [310, 158] on input "e. 8472" at bounding box center [310, 156] width 0 height 4
radio input "true"
click at [313, 267] on button "Next" at bounding box center [310, 261] width 84 height 21
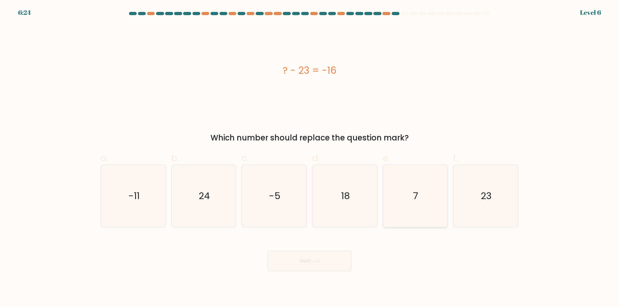
click at [423, 206] on icon "7" at bounding box center [415, 196] width 62 height 62
click at [310, 158] on input "e. 7" at bounding box center [310, 156] width 0 height 4
radio input "true"
click at [317, 264] on button "Next" at bounding box center [310, 261] width 84 height 21
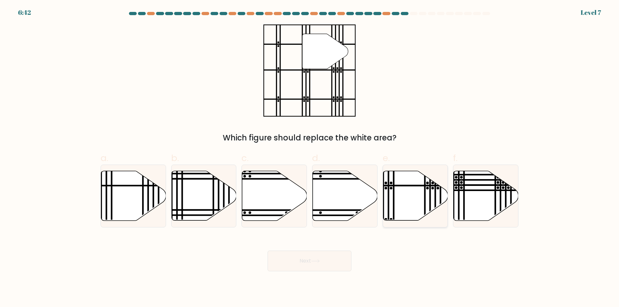
click at [416, 213] on icon at bounding box center [415, 196] width 65 height 50
click at [310, 158] on input "e." at bounding box center [310, 156] width 0 height 4
radio input "true"
click at [310, 267] on button "Next" at bounding box center [310, 261] width 84 height 21
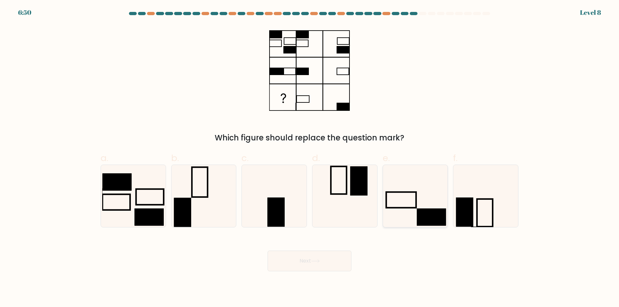
click at [430, 219] on rect at bounding box center [431, 217] width 29 height 17
click at [310, 158] on input "e." at bounding box center [310, 156] width 0 height 4
radio input "true"
click at [295, 260] on button "Next" at bounding box center [310, 261] width 84 height 21
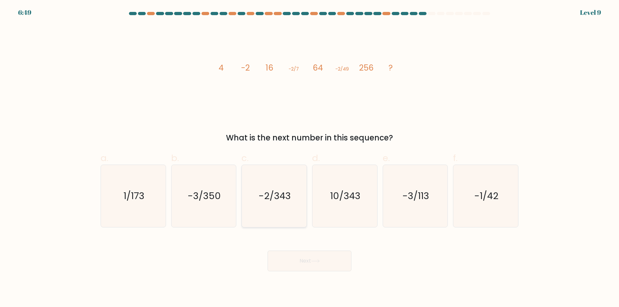
click at [275, 205] on icon "-2/343" at bounding box center [274, 196] width 62 height 62
click at [310, 158] on input "c. -2/343" at bounding box center [310, 156] width 0 height 4
radio input "true"
click at [298, 262] on button "Next" at bounding box center [310, 261] width 84 height 21
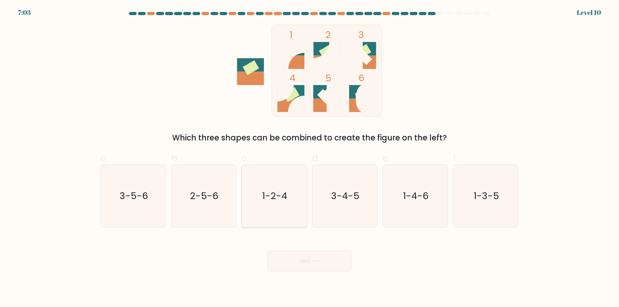
click at [288, 203] on icon "1-2-4" at bounding box center [274, 196] width 62 height 62
click at [310, 158] on input "c. 1-2-4" at bounding box center [310, 156] width 0 height 4
radio input "true"
click at [308, 264] on button "Next" at bounding box center [310, 261] width 84 height 21
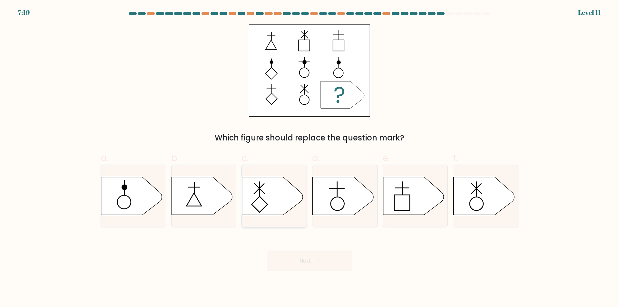
click at [281, 208] on icon at bounding box center [272, 196] width 61 height 38
click at [310, 158] on input "c." at bounding box center [310, 156] width 0 height 4
radio input "true"
click at [304, 265] on button "Next" at bounding box center [310, 261] width 84 height 21
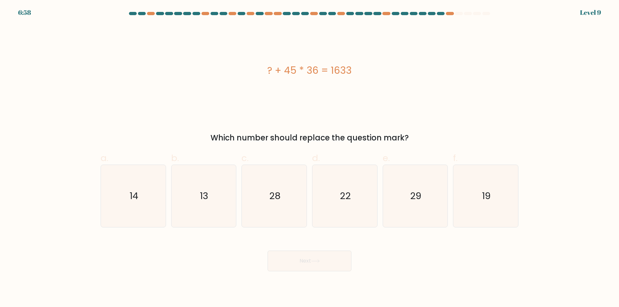
click at [214, 231] on form "a." at bounding box center [309, 142] width 619 height 260
click at [198, 203] on icon "13" at bounding box center [204, 196] width 62 height 62
click at [310, 158] on input "b. 13" at bounding box center [310, 156] width 0 height 4
radio input "true"
click at [301, 262] on button "Next" at bounding box center [310, 261] width 84 height 21
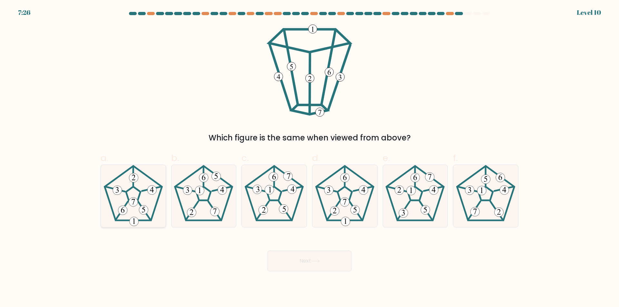
click at [130, 210] on icon at bounding box center [133, 196] width 62 height 62
click at [310, 158] on input "a." at bounding box center [310, 156] width 0 height 4
radio input "true"
click at [323, 263] on button "Next" at bounding box center [310, 261] width 84 height 21
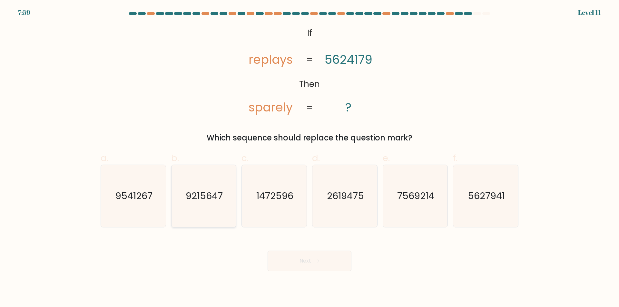
click at [186, 219] on icon "9215647" at bounding box center [204, 196] width 62 height 62
click at [310, 158] on input "b. 9215647" at bounding box center [310, 156] width 0 height 4
radio input "true"
click at [296, 262] on button "Next" at bounding box center [310, 261] width 84 height 21
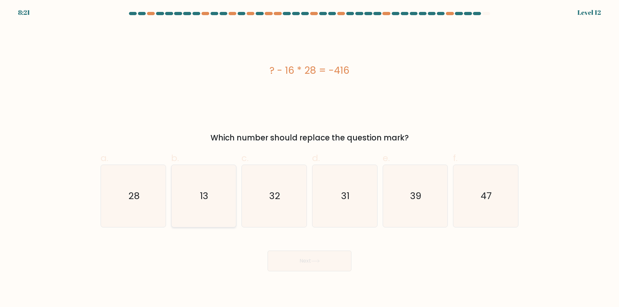
click at [212, 212] on icon "13" at bounding box center [204, 196] width 62 height 62
click at [310, 158] on input "b. 13" at bounding box center [310, 156] width 0 height 4
radio input "true"
click at [304, 265] on button "Next" at bounding box center [310, 261] width 84 height 21
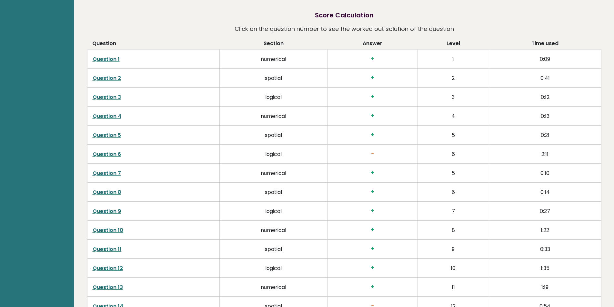
scroll to position [1066, 0]
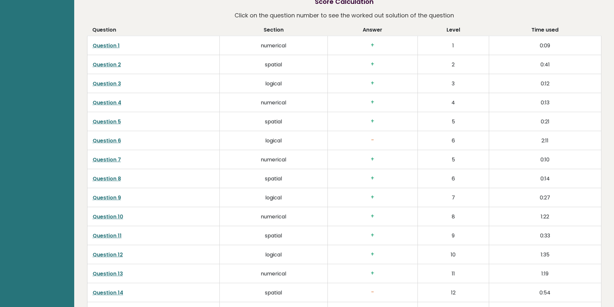
click at [107, 138] on link "Question 6" at bounding box center [107, 140] width 28 height 7
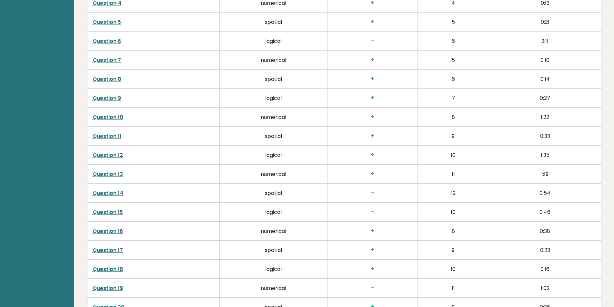
scroll to position [1172, 0]
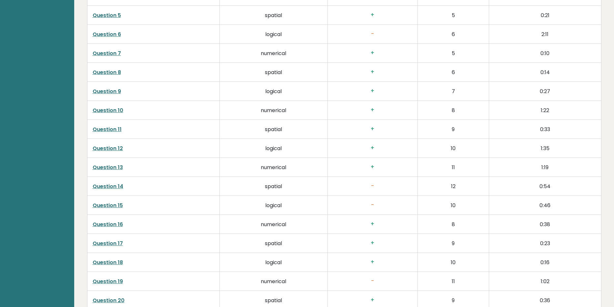
click at [106, 186] on link "Question 14" at bounding box center [108, 186] width 31 height 7
click at [109, 207] on link "Question 15" at bounding box center [108, 205] width 30 height 7
click at [109, 205] on link "Question 15" at bounding box center [108, 205] width 30 height 7
click at [104, 284] on link "Question 19" at bounding box center [108, 281] width 30 height 7
click at [105, 283] on link "Question 19" at bounding box center [108, 281] width 30 height 7
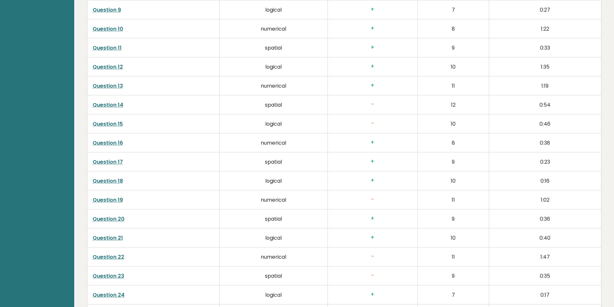
scroll to position [1286, 0]
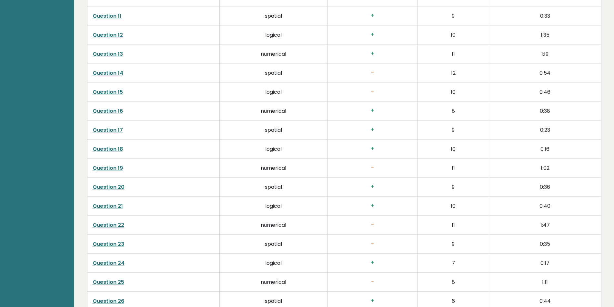
click at [111, 225] on link "Question 22" at bounding box center [109, 225] width 32 height 7
click at [114, 281] on link "Question 25" at bounding box center [109, 282] width 32 height 7
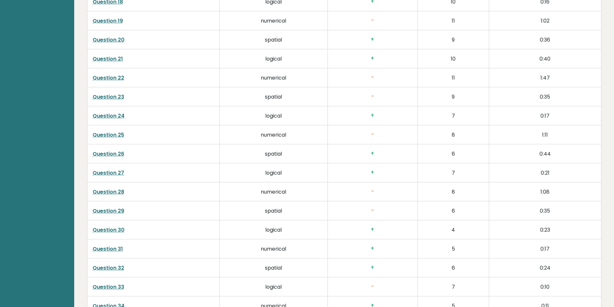
scroll to position [1437, 0]
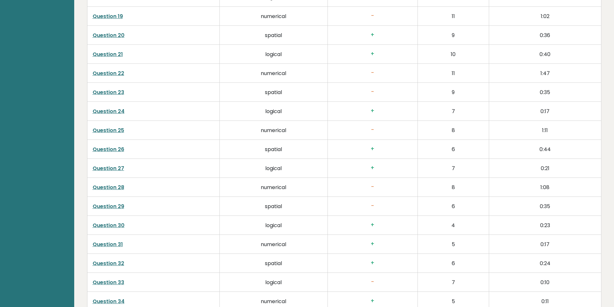
click at [104, 188] on link "Question 28" at bounding box center [109, 187] width 32 height 7
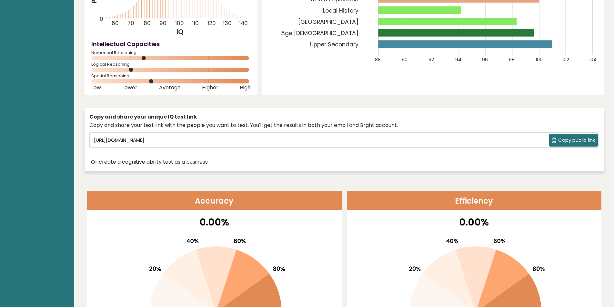
scroll to position [0, 0]
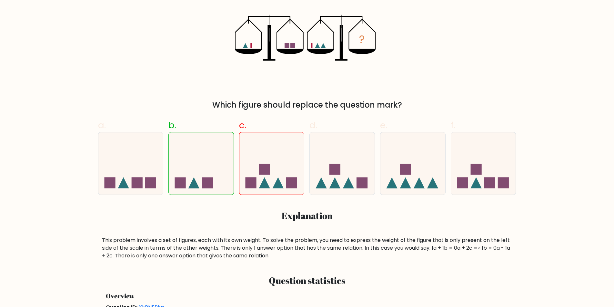
scroll to position [154, 0]
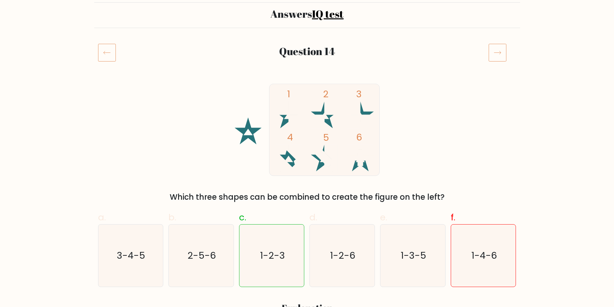
scroll to position [78, 0]
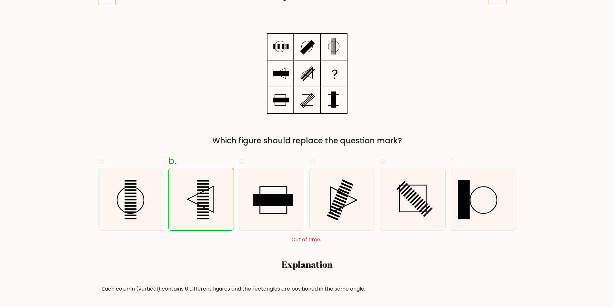
scroll to position [104, 0]
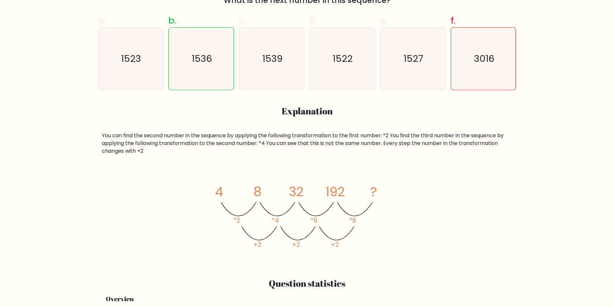
scroll to position [276, 0]
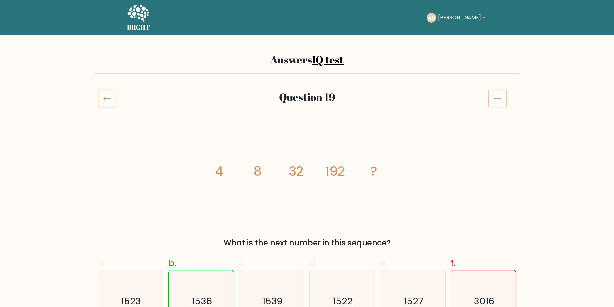
drag, startPoint x: 613, startPoint y: 44, endPoint x: 612, endPoint y: 59, distance: 15.2
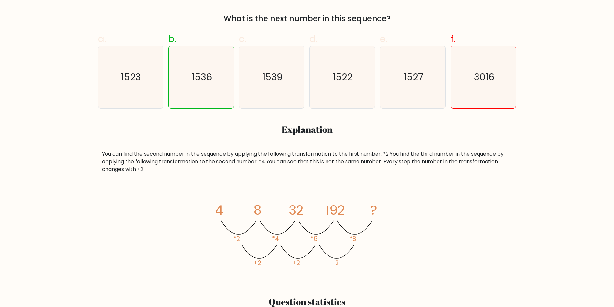
scroll to position [219, 0]
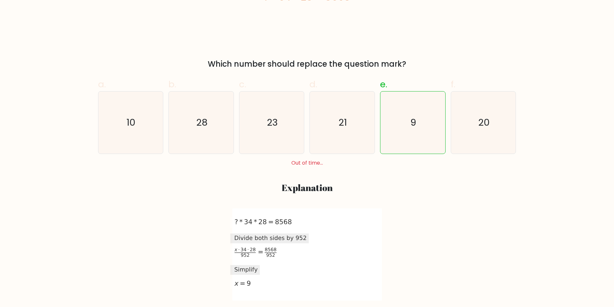
scroll to position [190, 0]
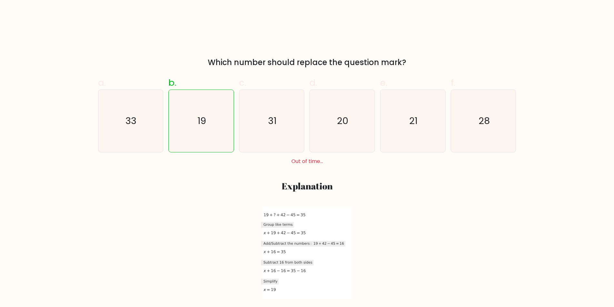
scroll to position [179, 0]
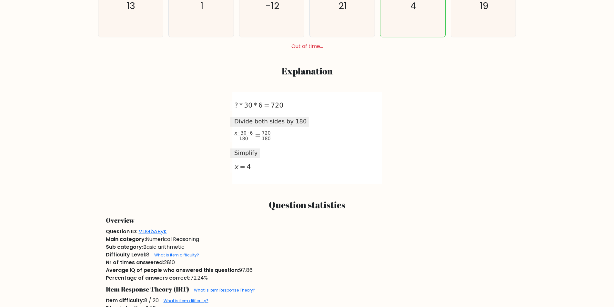
scroll to position [299, 0]
